Goal: Task Accomplishment & Management: Manage account settings

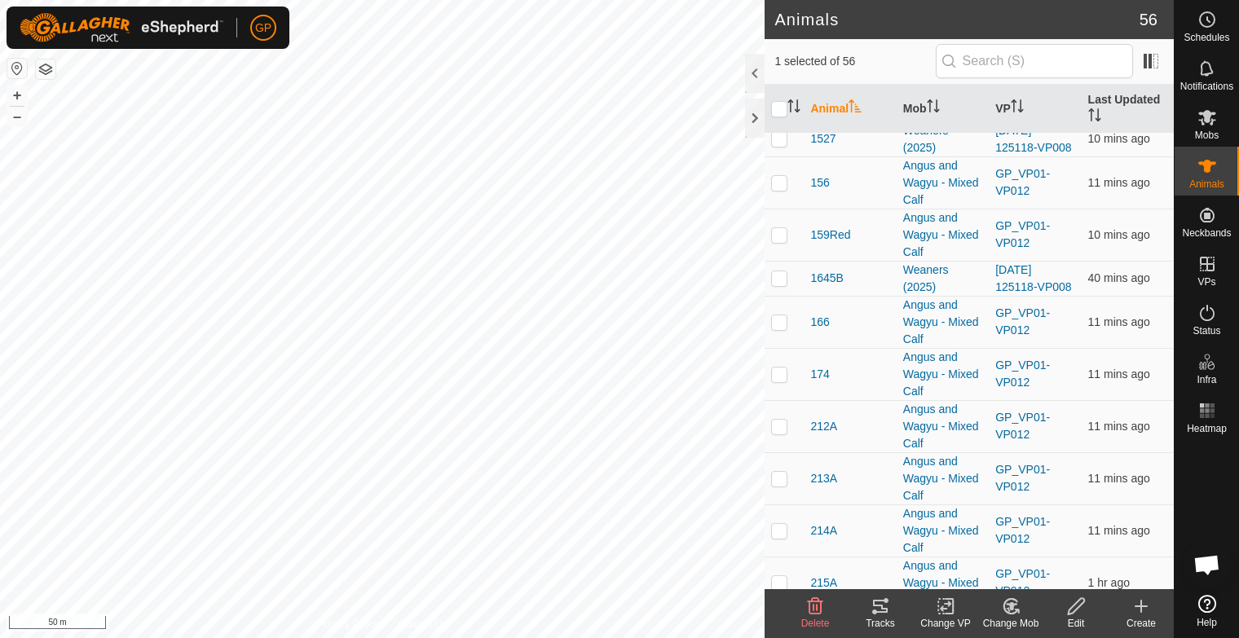
scroll to position [1770, 0]
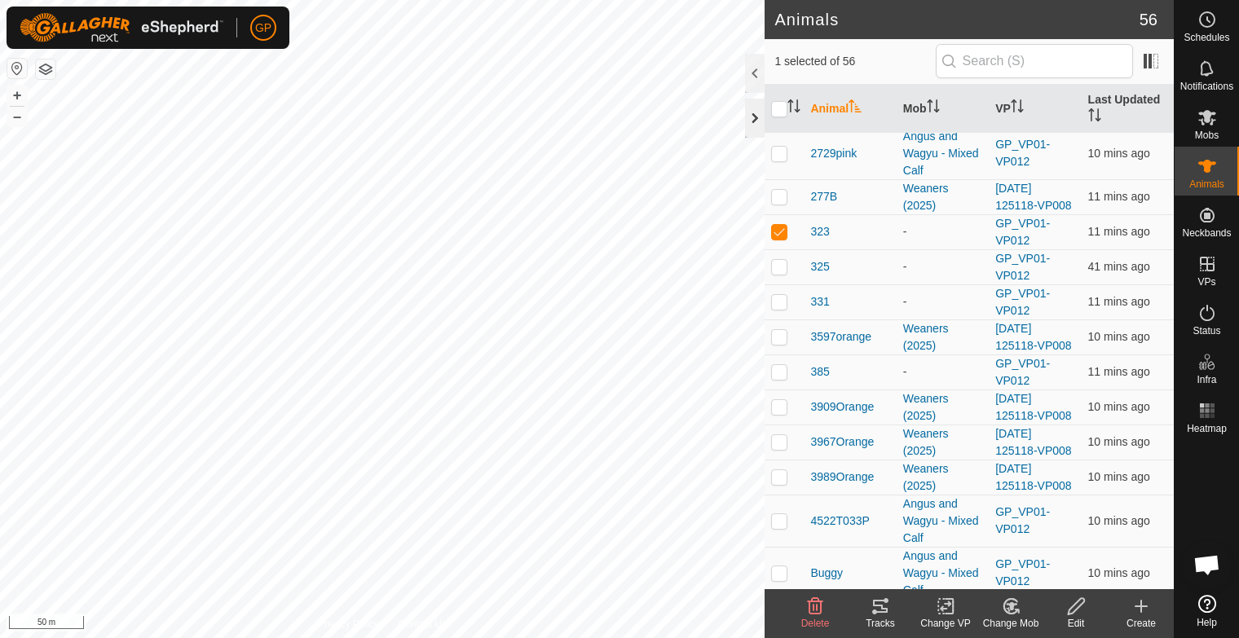
click at [755, 121] on div at bounding box center [755, 118] width 20 height 39
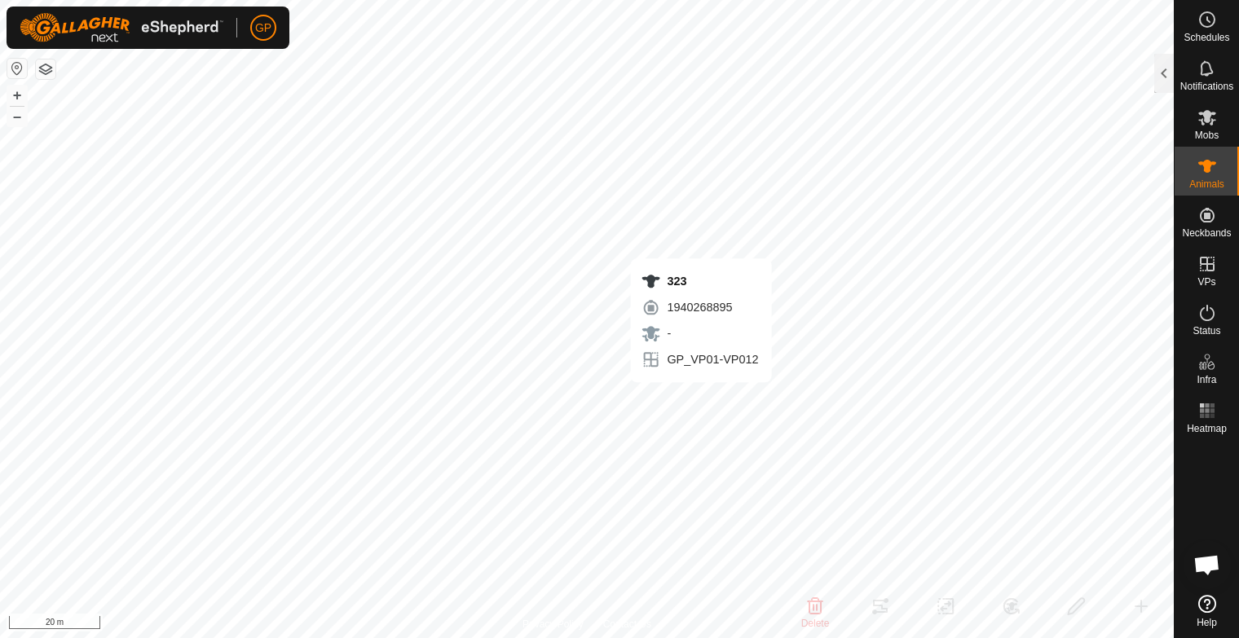
checkbox input "false"
click at [1164, 75] on div at bounding box center [1164, 73] width 20 height 39
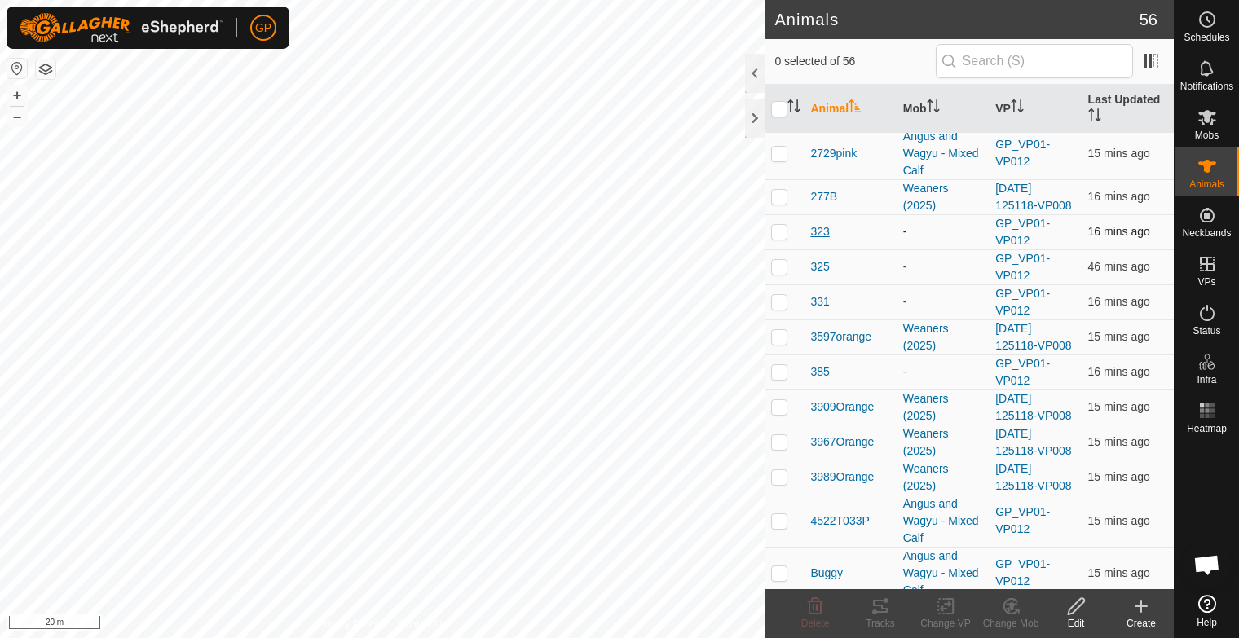
click at [821, 223] on span "323" at bounding box center [819, 231] width 19 height 17
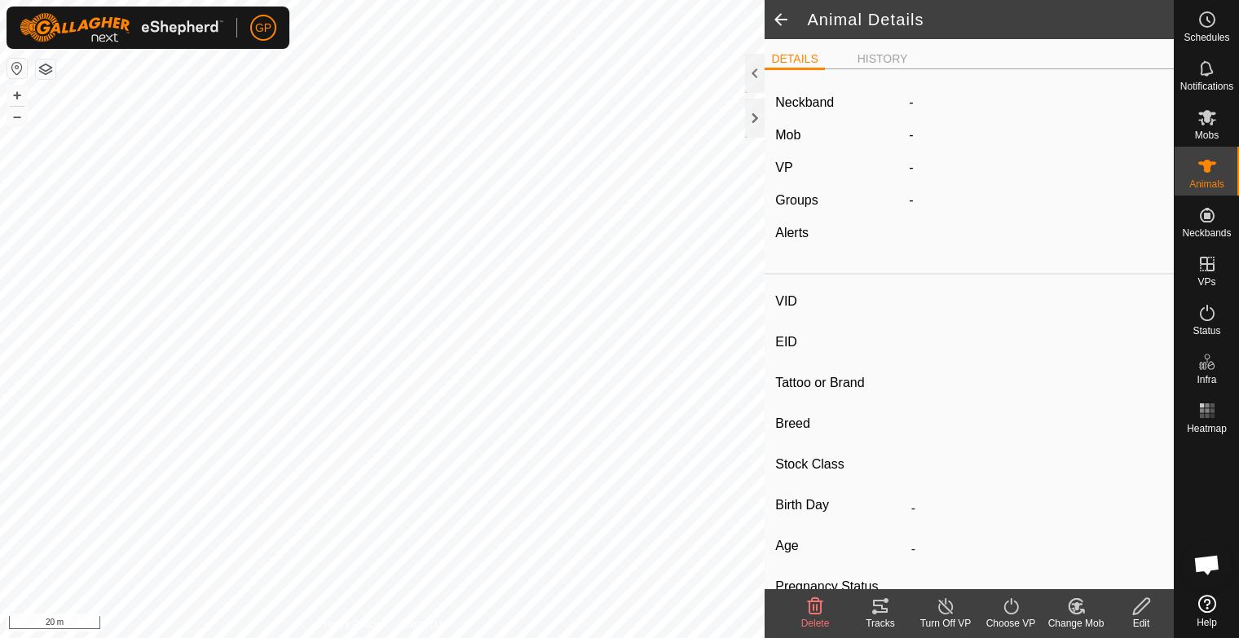
type input "323"
type input "-"
type input "Black Angus"
type input "-"
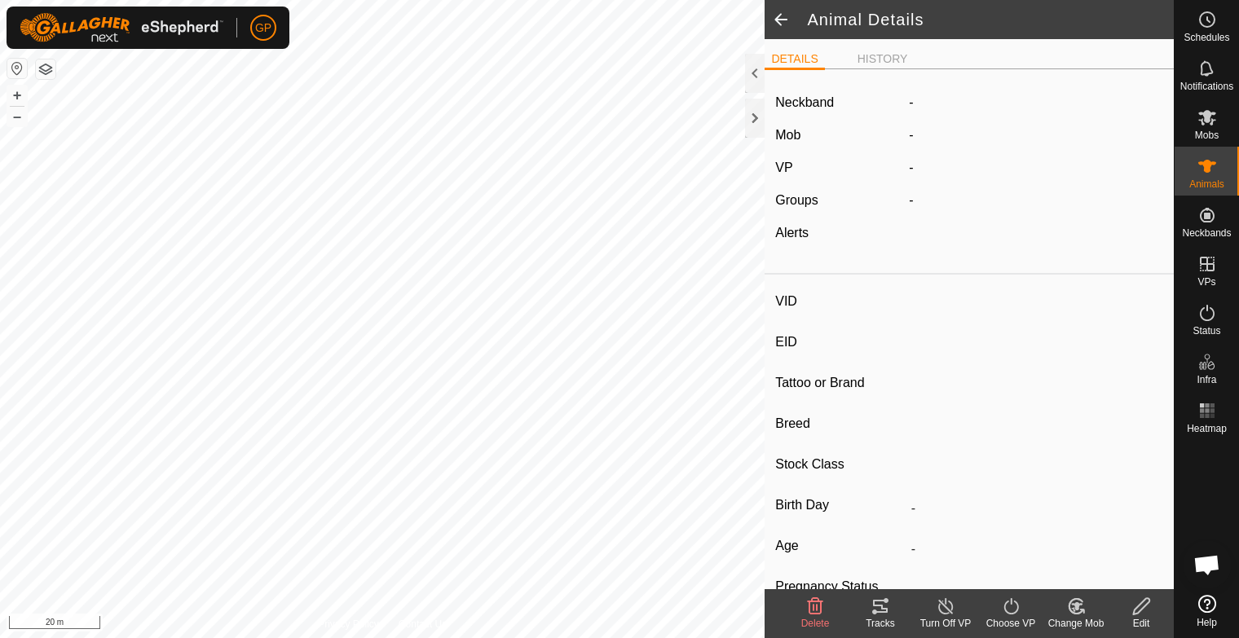
type input "Wet/Lactating"
type input "0 kg"
type input "-"
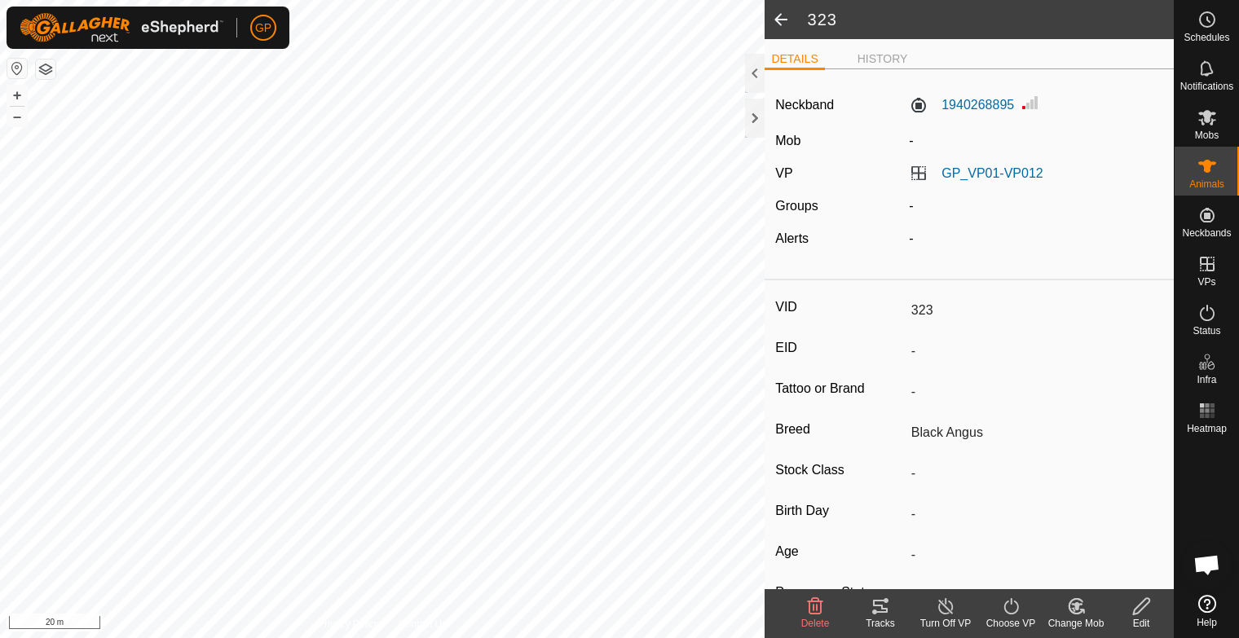
click at [946, 609] on line at bounding box center [945, 607] width 13 height 13
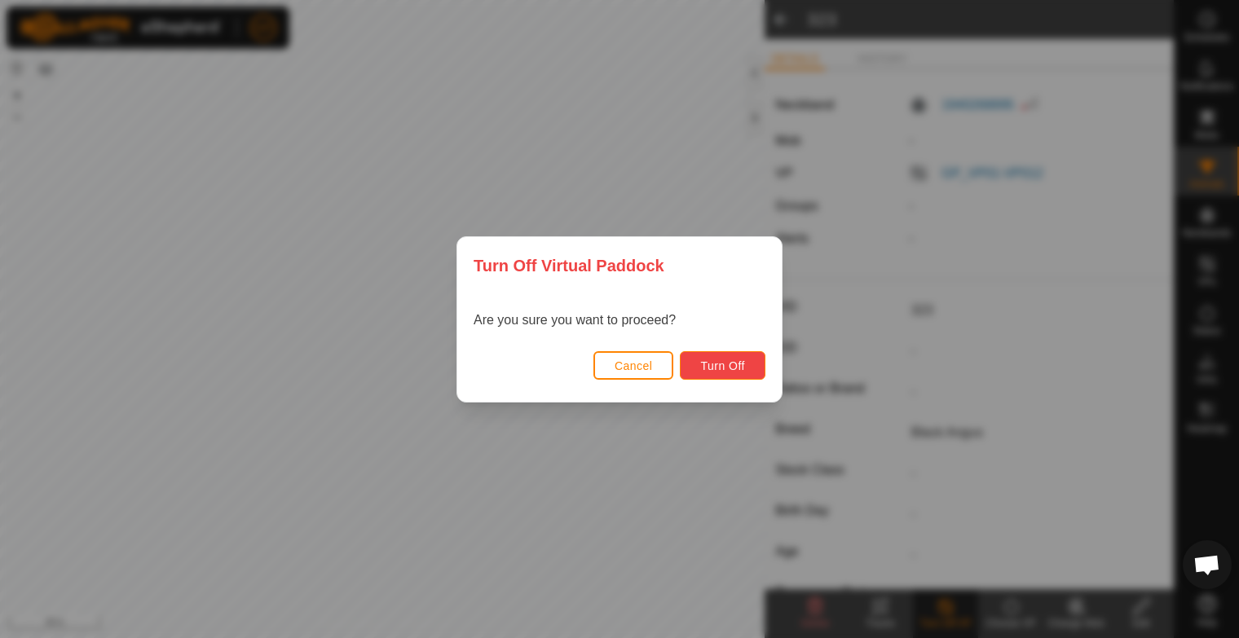
click at [727, 368] on span "Turn Off" at bounding box center [722, 365] width 45 height 13
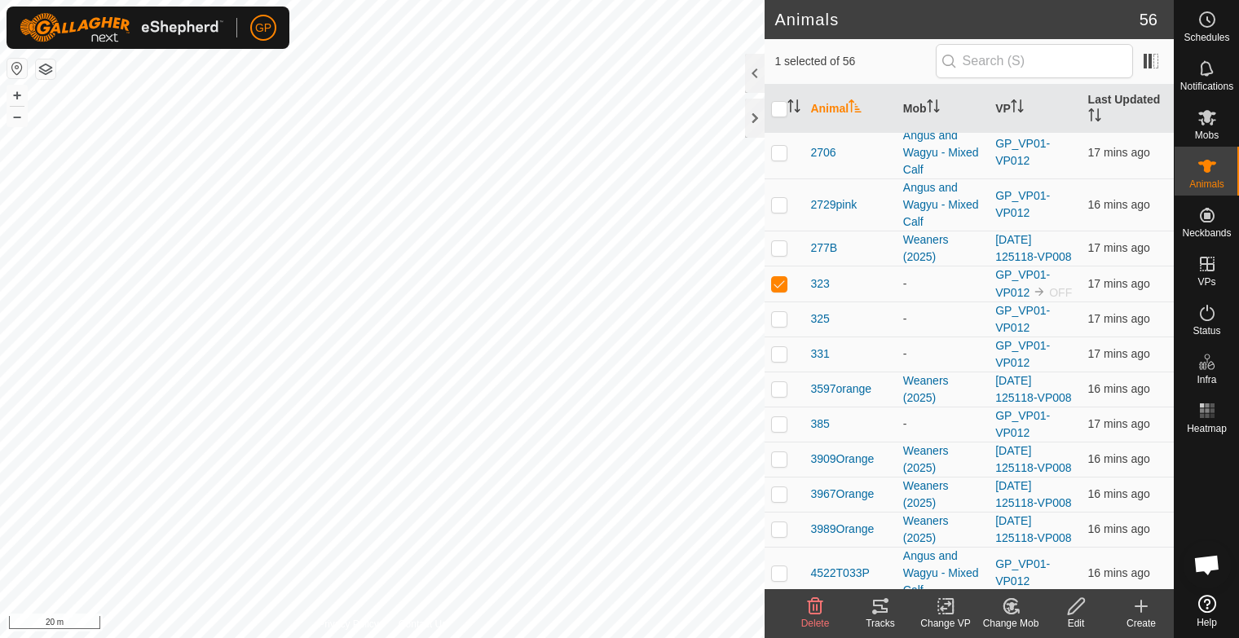
scroll to position [1788, 0]
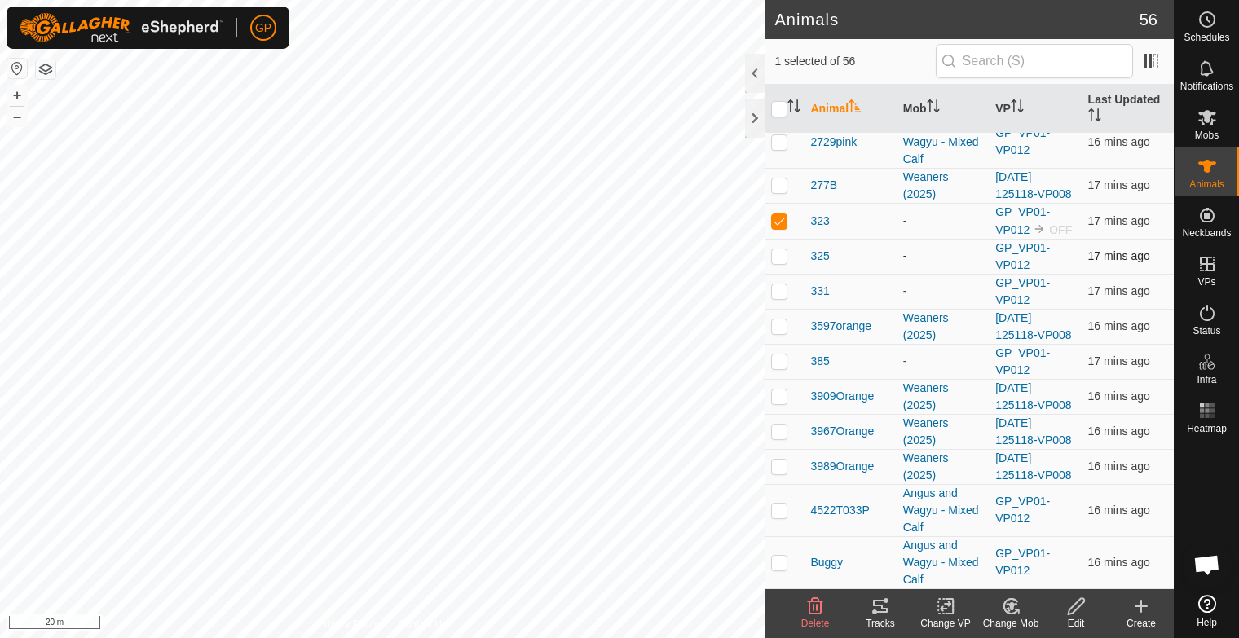
click at [1014, 259] on td "GP_VP01-VP012" at bounding box center [1034, 256] width 92 height 35
click at [782, 257] on p-checkbox at bounding box center [779, 255] width 16 height 13
checkbox input "true"
click at [775, 296] on p-checkbox at bounding box center [779, 290] width 16 height 13
checkbox input "true"
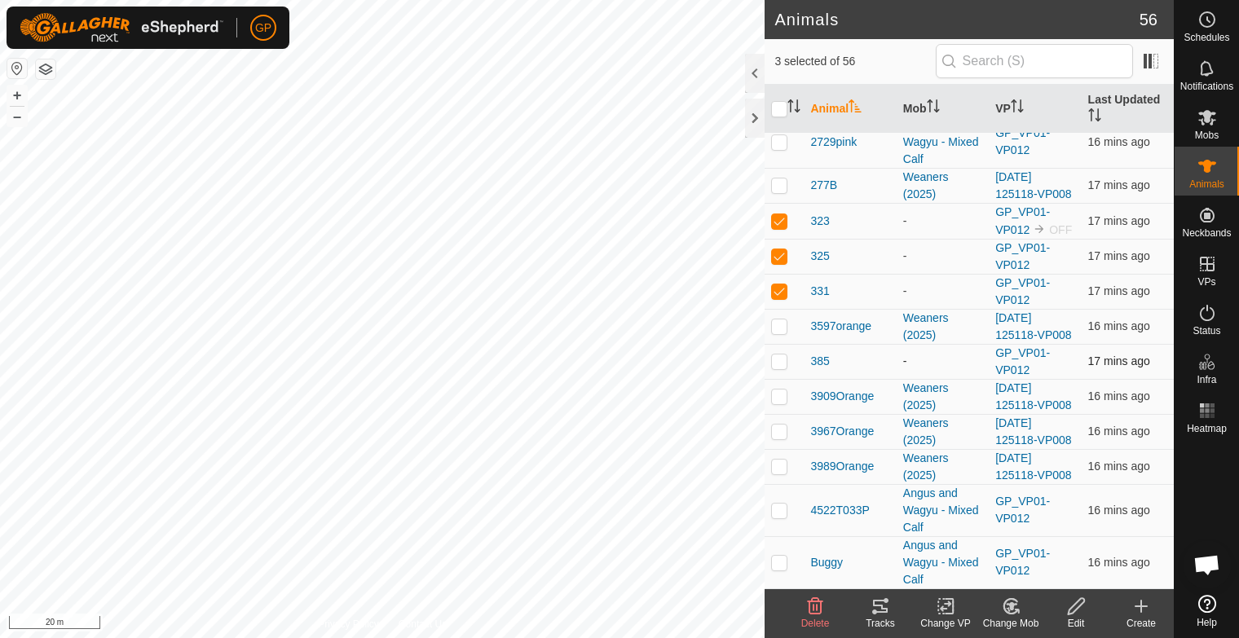
click at [778, 364] on p-checkbox at bounding box center [779, 360] width 16 height 13
checkbox input "true"
click at [944, 613] on icon at bounding box center [945, 606] width 20 height 20
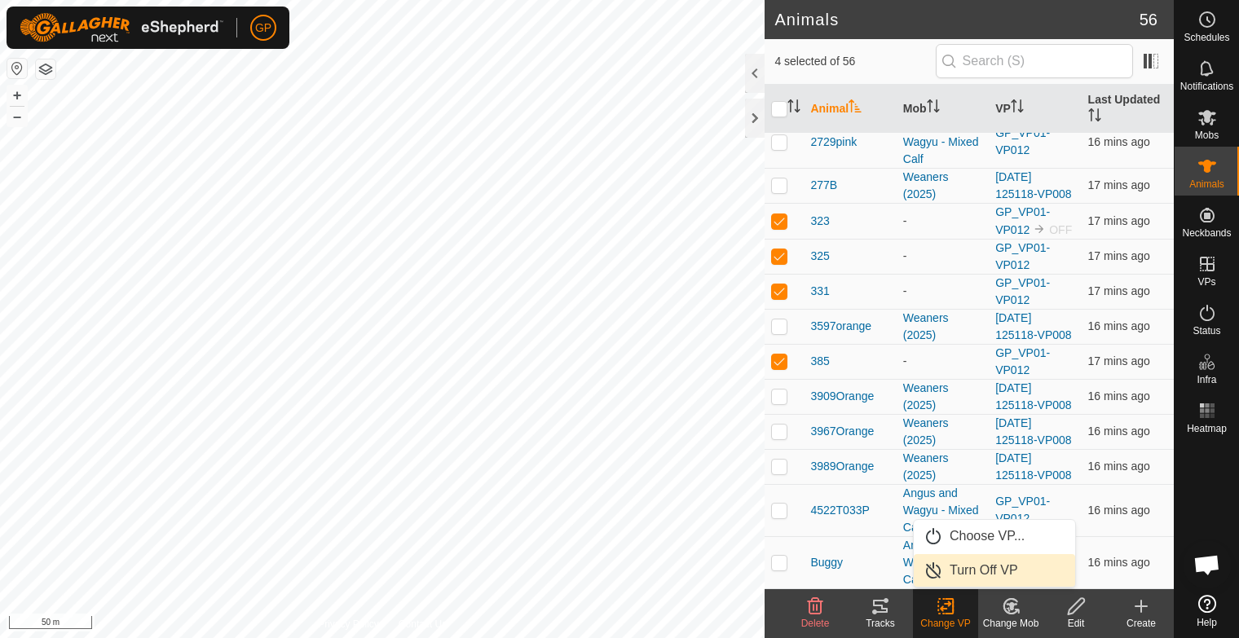
click at [955, 570] on link "Turn Off VP" at bounding box center [993, 570] width 161 height 33
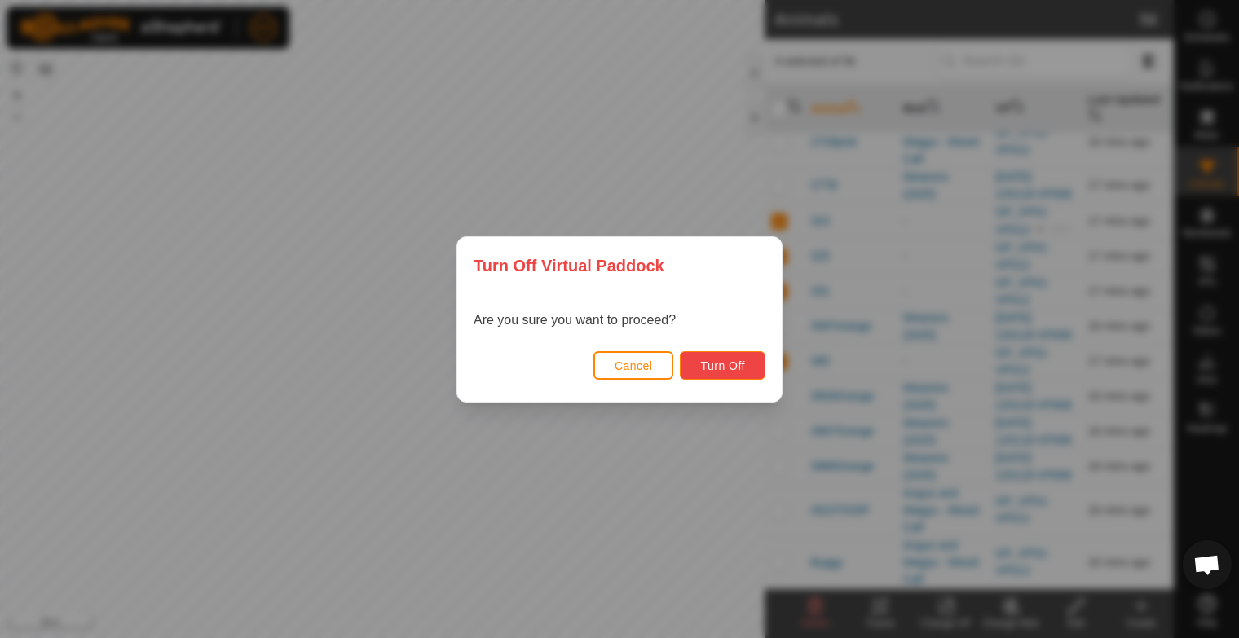
click at [740, 366] on span "Turn Off" at bounding box center [722, 365] width 45 height 13
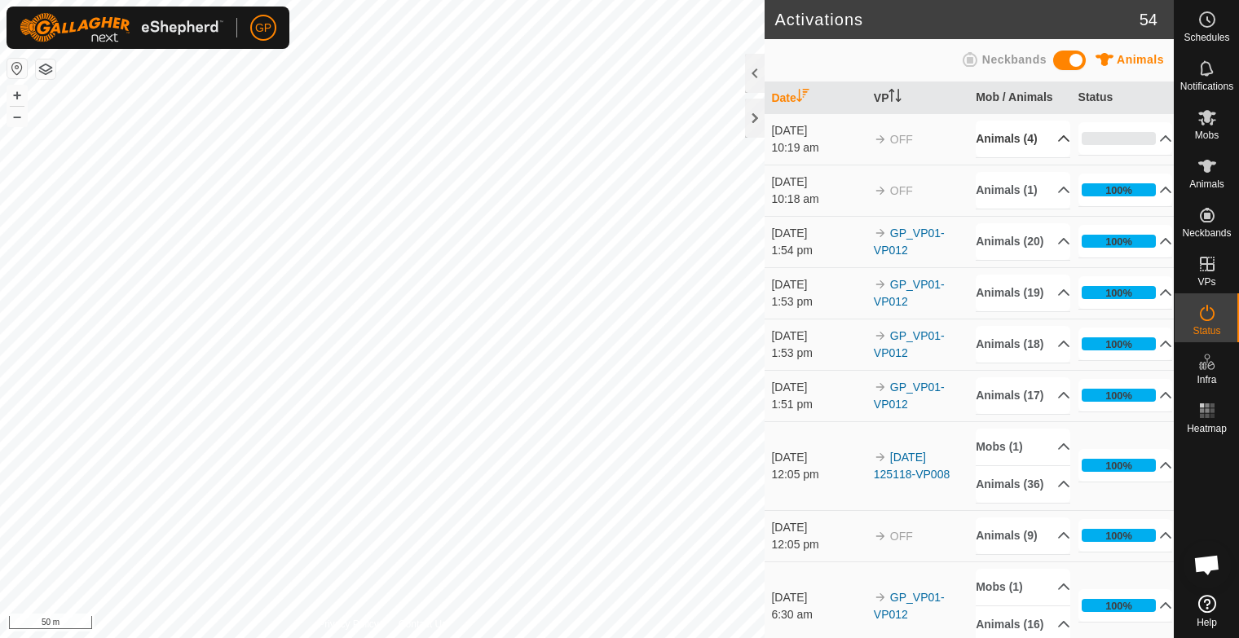
click at [1049, 143] on p-accordion-header "Animals (4)" at bounding box center [1022, 139] width 95 height 37
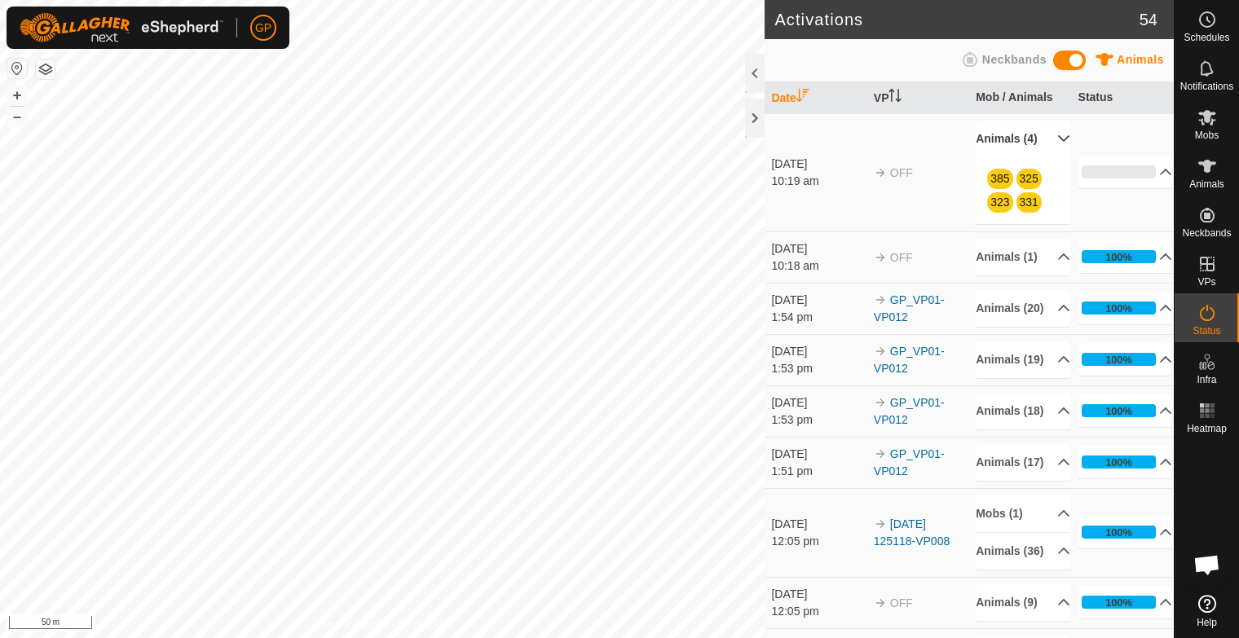
click at [1046, 143] on p-accordion-header "Animals (4)" at bounding box center [1022, 139] width 95 height 37
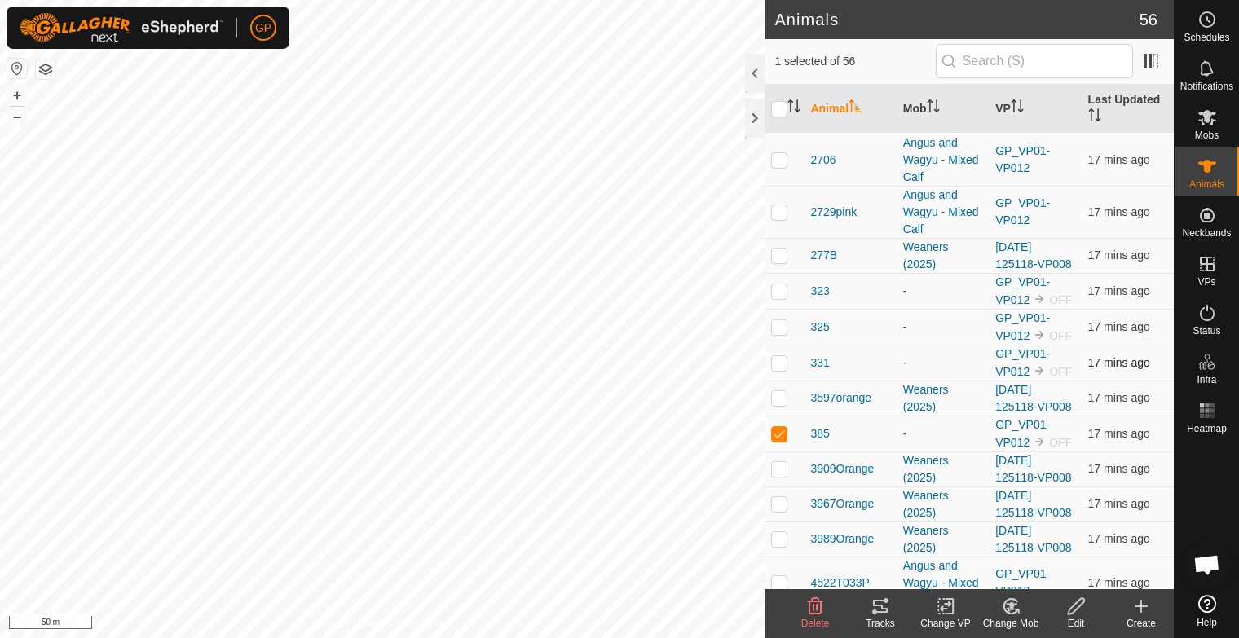
scroll to position [1793, 0]
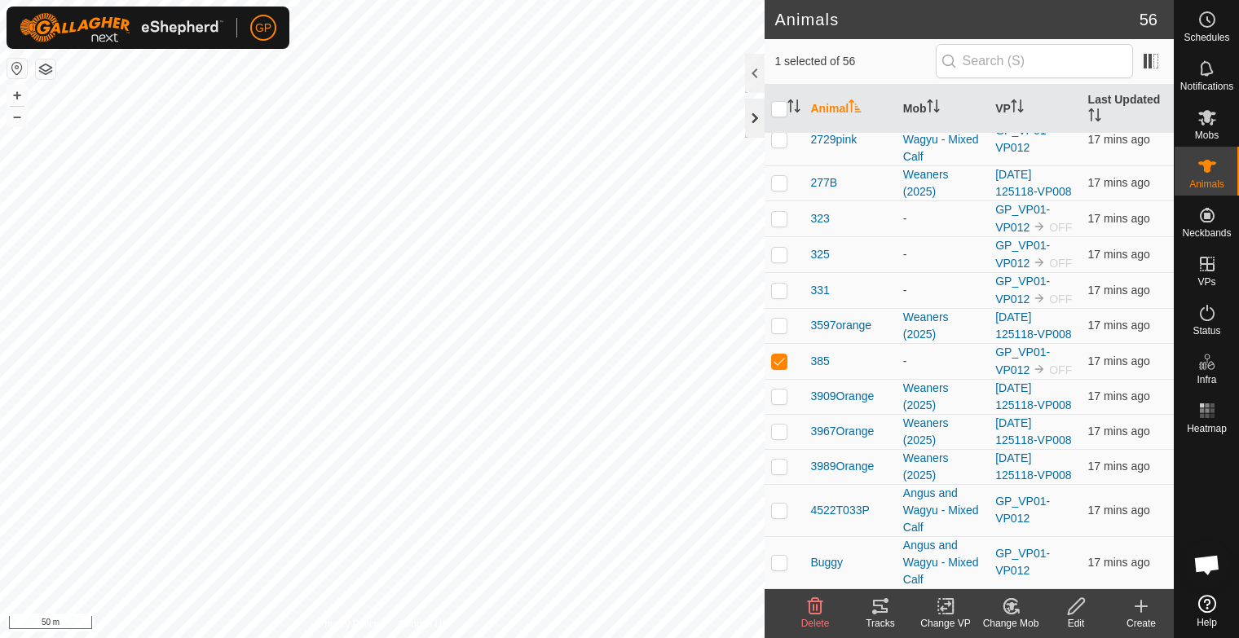
click at [759, 99] on div at bounding box center [755, 118] width 20 height 39
